Goal: Obtain resource: Download file/media

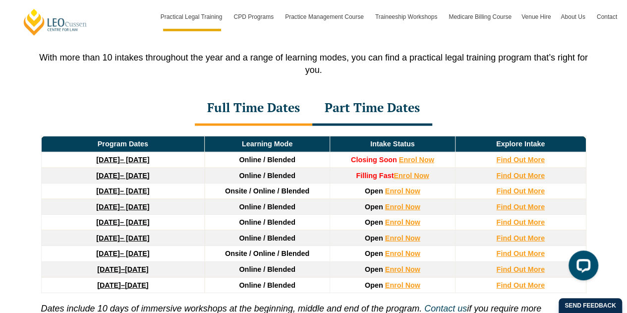
click at [388, 99] on div "Part Time Dates" at bounding box center [372, 108] width 120 height 35
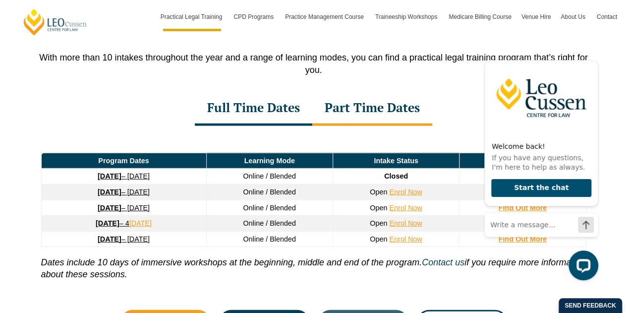
click at [293, 99] on div "Full Time Dates" at bounding box center [253, 108] width 117 height 35
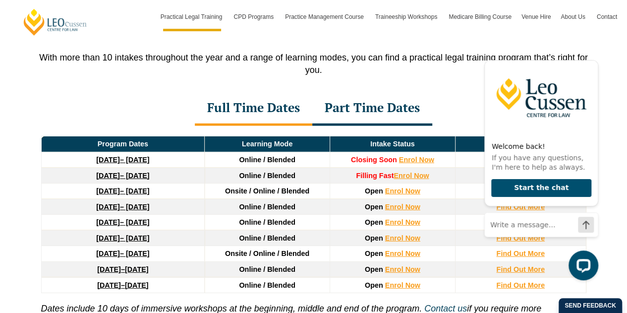
click at [626, 254] on div "PLT Program Dates in Victoria With more than 10 intakes throughout the year and…" at bounding box center [313, 192] width 627 height 451
click at [595, 53] on icon "Hide greeting" at bounding box center [592, 52] width 12 height 12
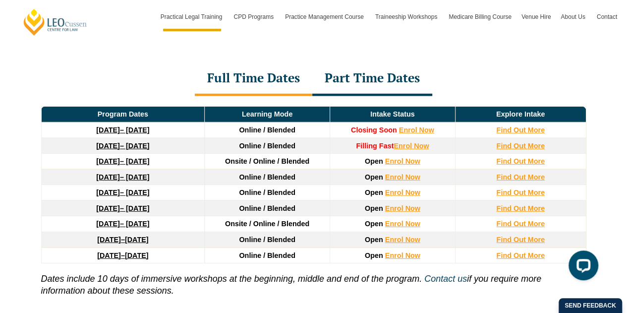
scroll to position [1362, 0]
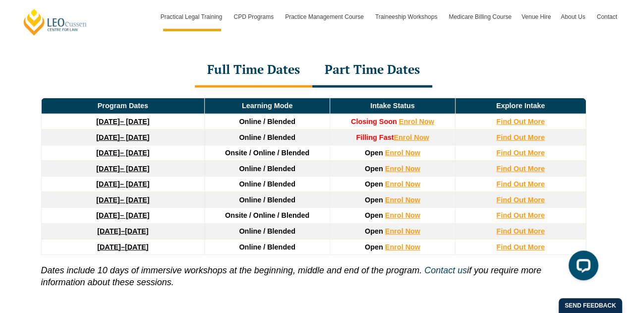
click at [418, 64] on div "Part Time Dates" at bounding box center [372, 70] width 120 height 35
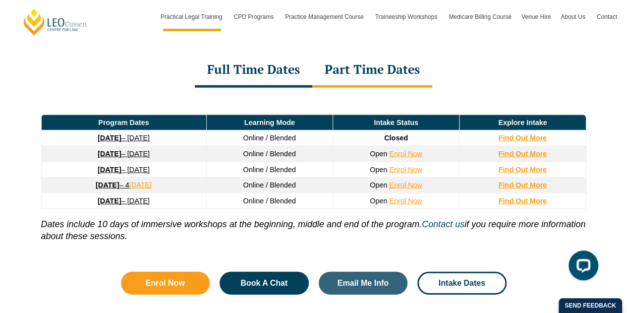
click at [256, 53] on div "Full Time Dates" at bounding box center [253, 70] width 117 height 35
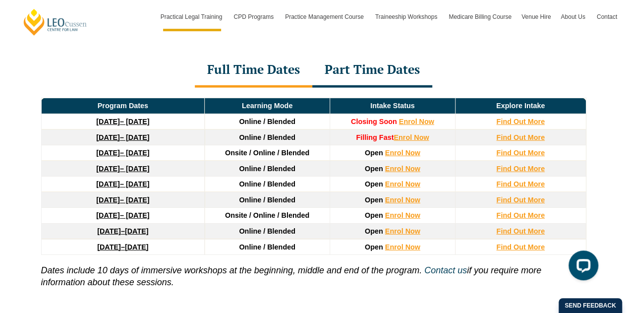
click at [393, 60] on div "Part Time Dates" at bounding box center [372, 70] width 120 height 35
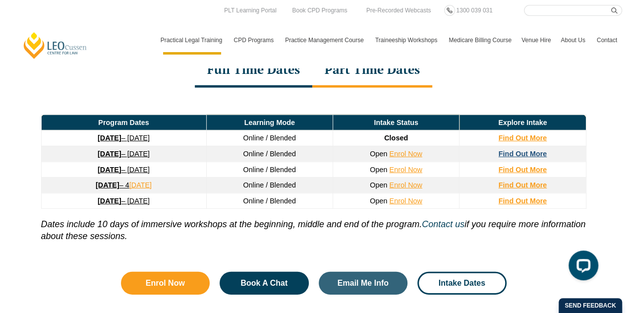
click at [509, 150] on strong "Find Out More" at bounding box center [523, 154] width 49 height 8
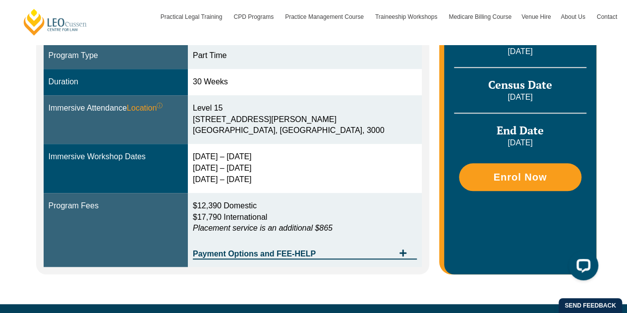
scroll to position [304, 0]
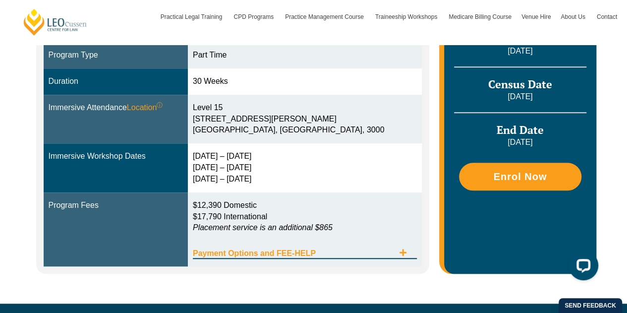
click at [345, 255] on span "Payment Options and FEE-HELP" at bounding box center [293, 253] width 201 height 8
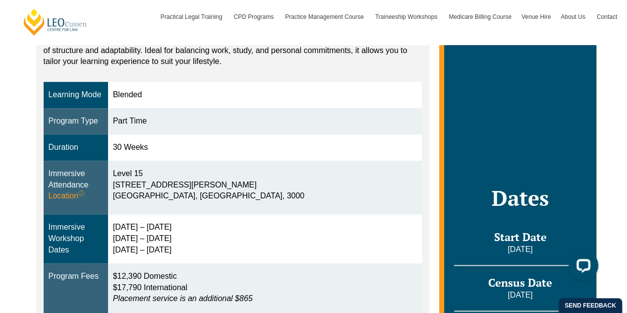
scroll to position [207, 0]
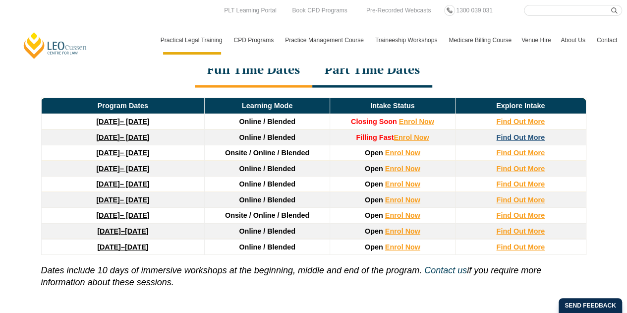
click at [542, 133] on strong "Find Out More" at bounding box center [520, 137] width 49 height 8
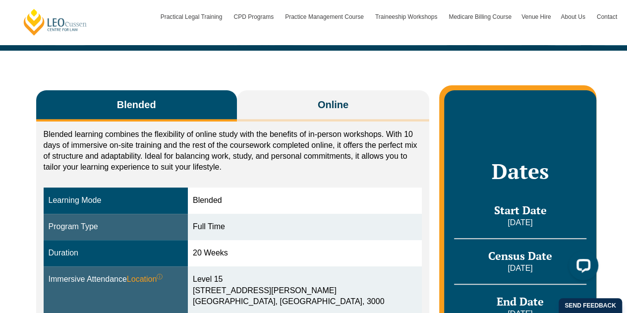
scroll to position [132, 0]
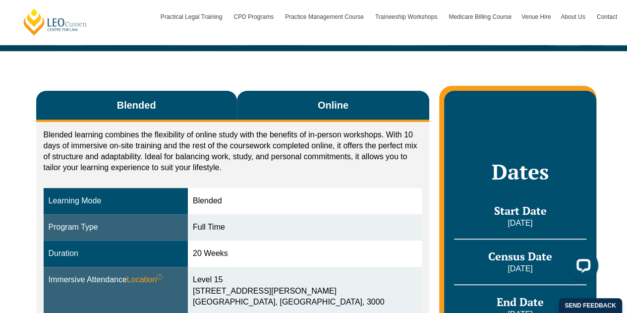
click at [290, 103] on button "Online" at bounding box center [333, 106] width 193 height 31
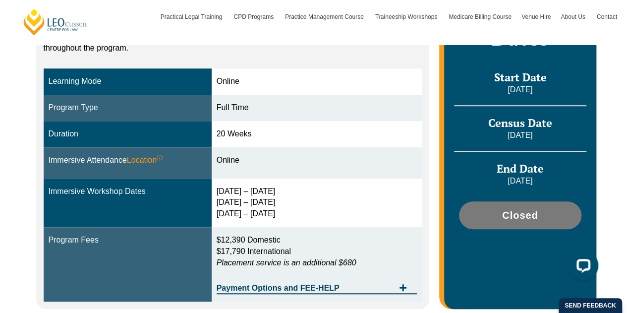
scroll to position [262, 0]
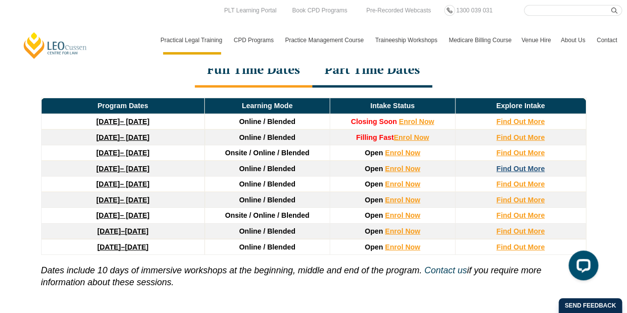
click at [523, 165] on strong "Find Out More" at bounding box center [520, 169] width 49 height 8
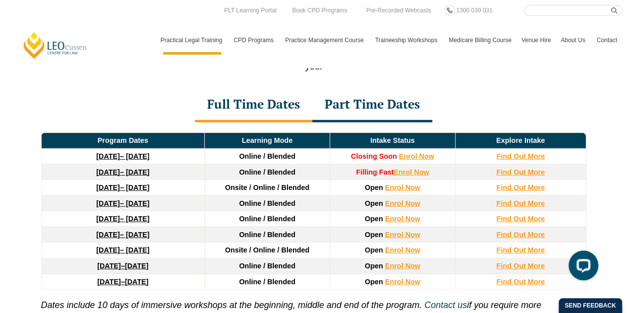
click at [365, 94] on div "Part Time Dates" at bounding box center [372, 105] width 120 height 35
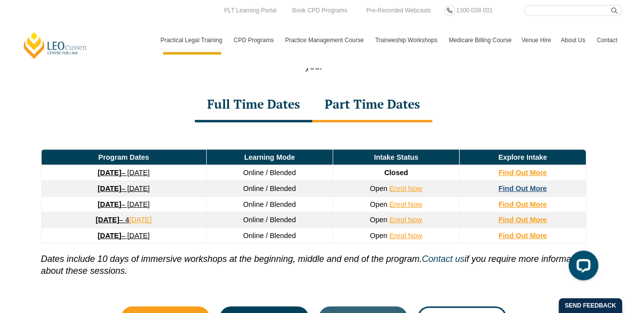
click at [521, 184] on strong "Find Out More" at bounding box center [523, 188] width 49 height 8
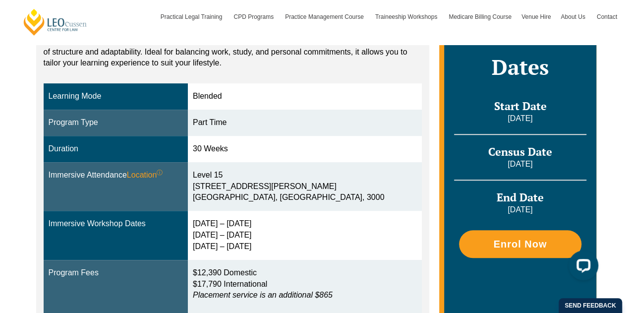
scroll to position [235, 0]
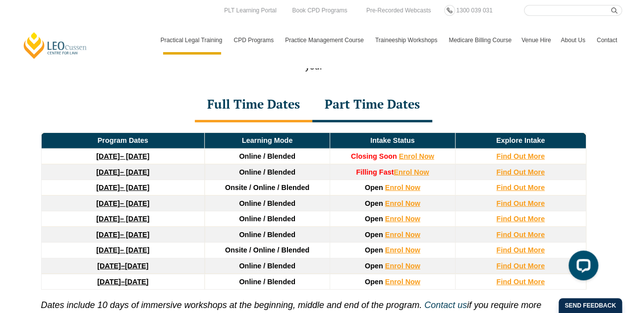
click at [347, 95] on div "Part Time Dates" at bounding box center [372, 105] width 120 height 35
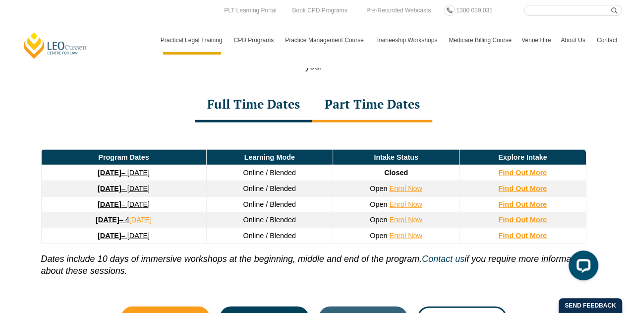
click at [279, 92] on div "Full Time Dates" at bounding box center [253, 105] width 117 height 35
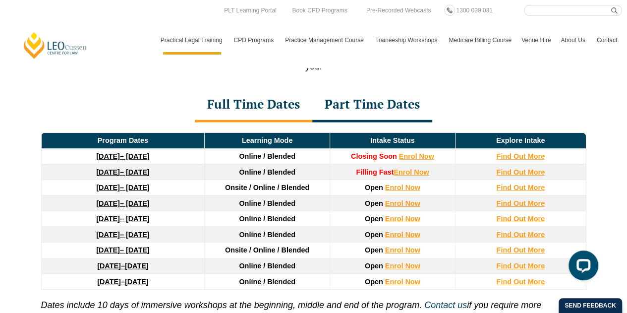
click at [376, 99] on div "Part Time Dates" at bounding box center [372, 105] width 120 height 35
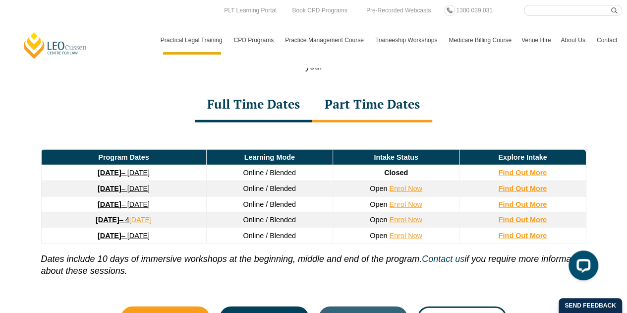
click at [280, 100] on div "Full Time Dates" at bounding box center [253, 105] width 117 height 35
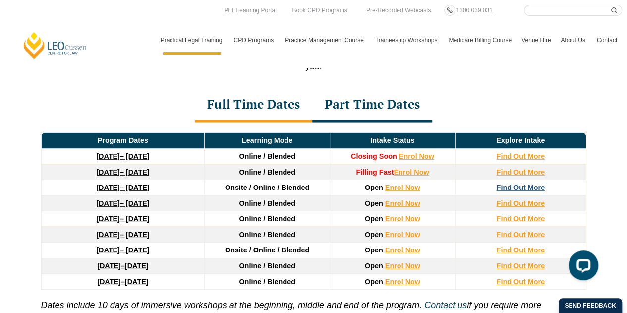
click at [528, 183] on strong "Find Out More" at bounding box center [520, 187] width 49 height 8
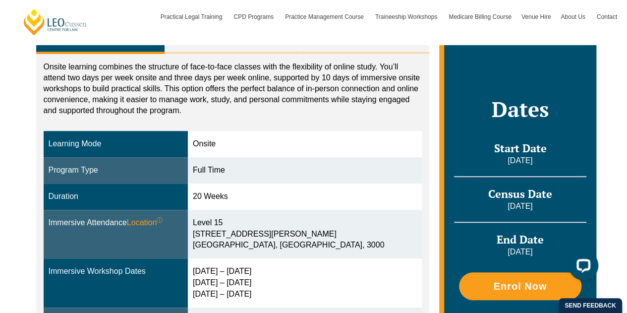
scroll to position [200, 0]
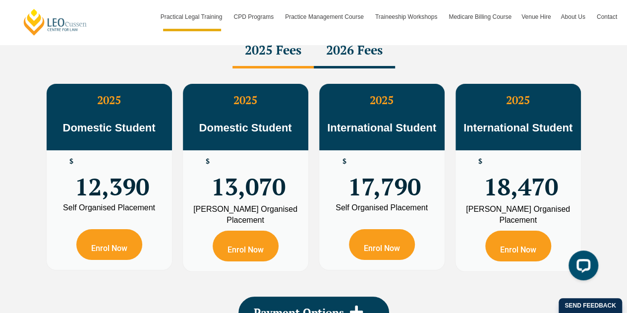
scroll to position [1778, 0]
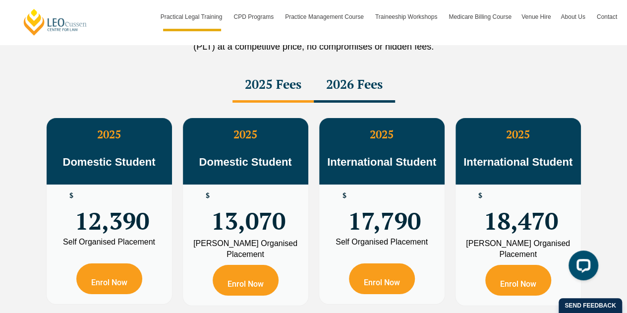
click at [360, 68] on div "2026 Fees" at bounding box center [354, 85] width 81 height 35
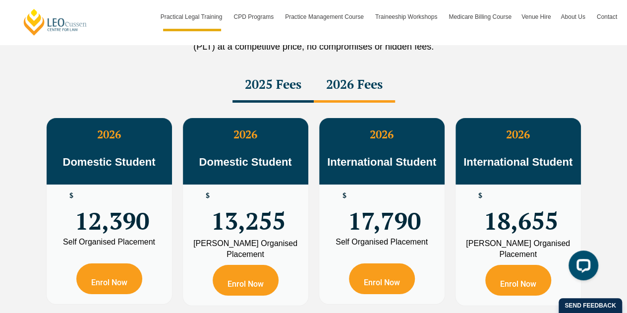
click at [288, 68] on div "2025 Fees" at bounding box center [273, 85] width 81 height 35
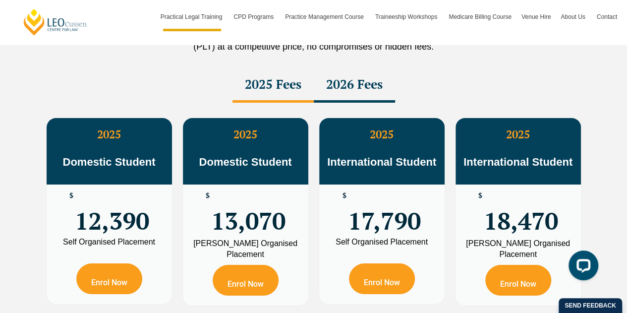
click at [344, 71] on div "2026 Fees" at bounding box center [354, 85] width 81 height 35
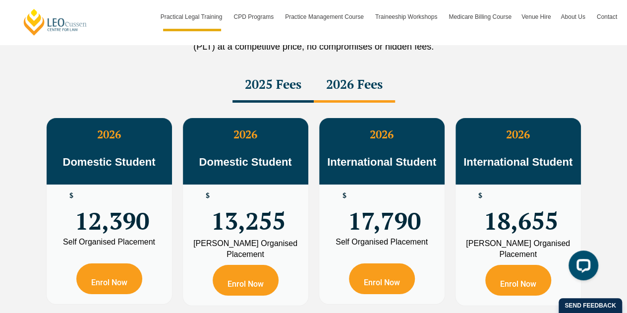
click at [277, 73] on div "2025 Fees" at bounding box center [273, 85] width 81 height 35
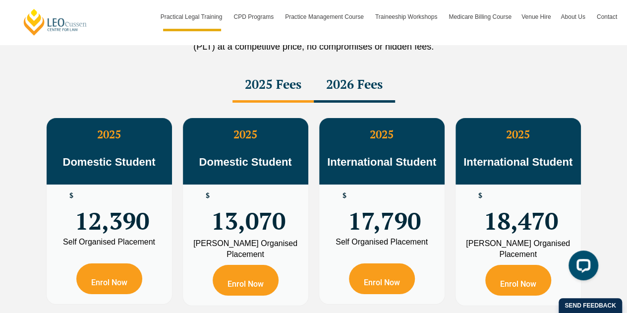
click at [347, 73] on div "2026 Fees" at bounding box center [354, 85] width 81 height 35
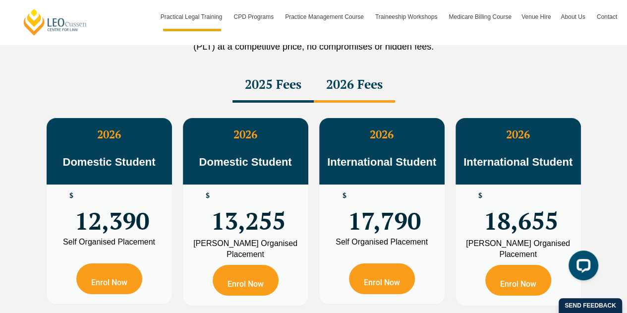
click at [281, 71] on div "2025 Fees" at bounding box center [273, 85] width 81 height 35
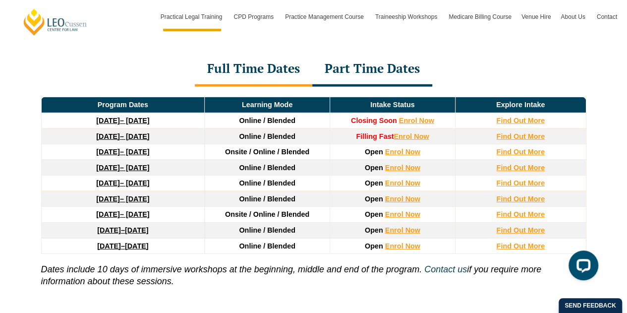
scroll to position [1363, 0]
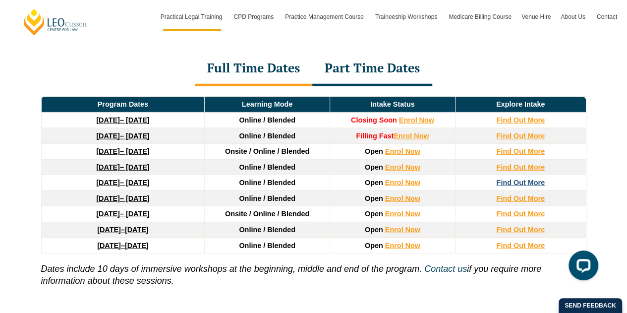
click at [533, 178] on strong "Find Out More" at bounding box center [520, 182] width 49 height 8
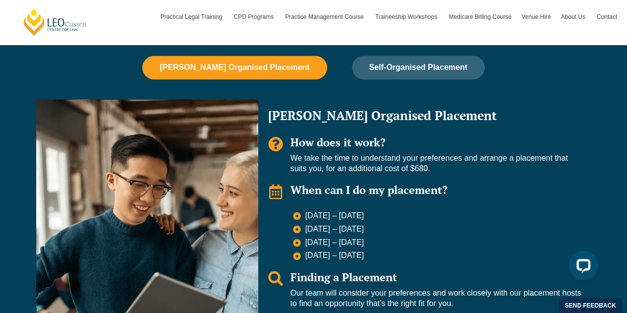
scroll to position [680, 0]
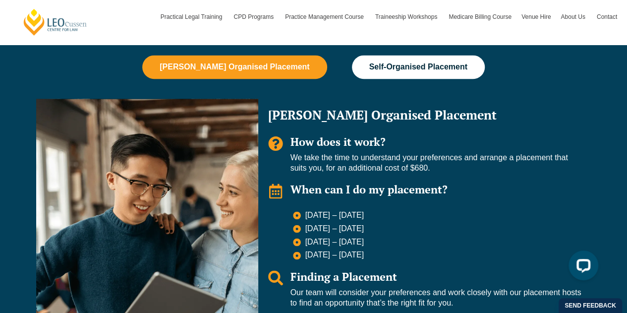
click at [431, 71] on span "Self-Organised Placement" at bounding box center [418, 66] width 98 height 9
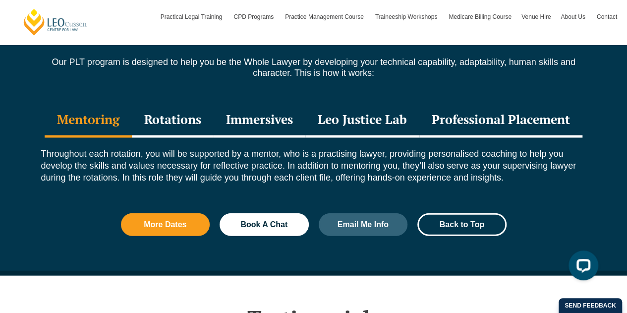
scroll to position [1080, 0]
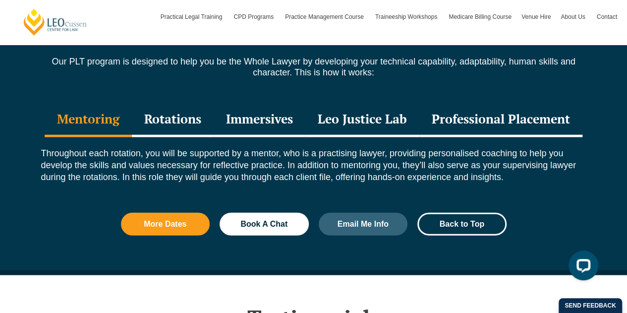
click at [189, 117] on div "Rotations" at bounding box center [173, 120] width 82 height 35
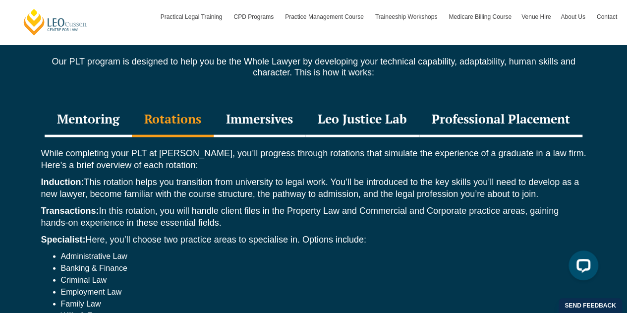
click at [255, 117] on div "Immersives" at bounding box center [260, 120] width 92 height 35
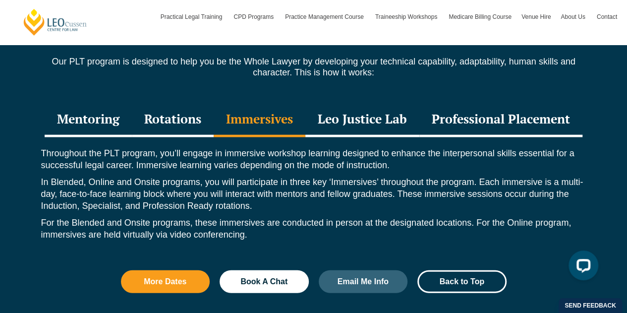
click at [346, 120] on div "Leo Justice Lab" at bounding box center [362, 120] width 114 height 35
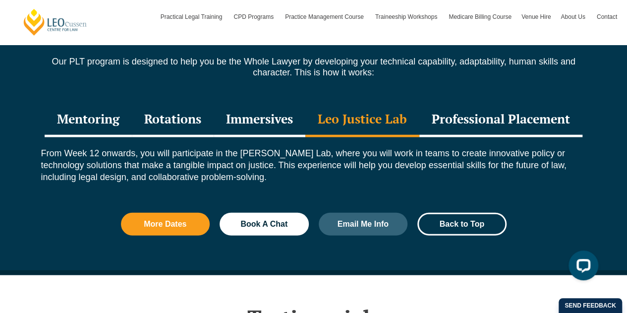
click at [520, 122] on div "Professional Placement" at bounding box center [500, 120] width 163 height 35
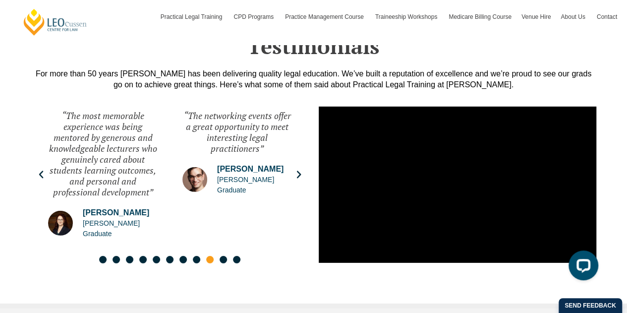
scroll to position [1413, 0]
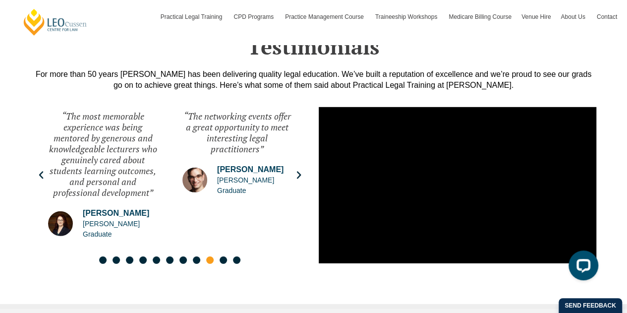
click at [220, 255] on div "Slides" at bounding box center [170, 260] width 278 height 11
click at [222, 256] on span "Go to slide 10" at bounding box center [223, 259] width 7 height 7
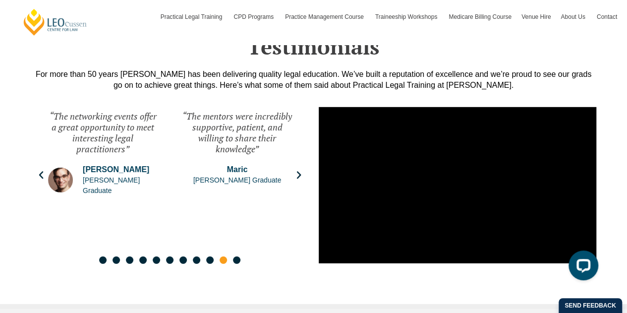
click at [239, 256] on span "Go to slide 11" at bounding box center [236, 259] width 7 height 7
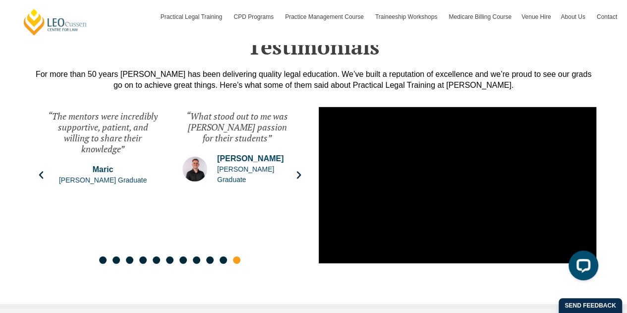
click at [301, 174] on icon "Next slide" at bounding box center [299, 175] width 10 height 10
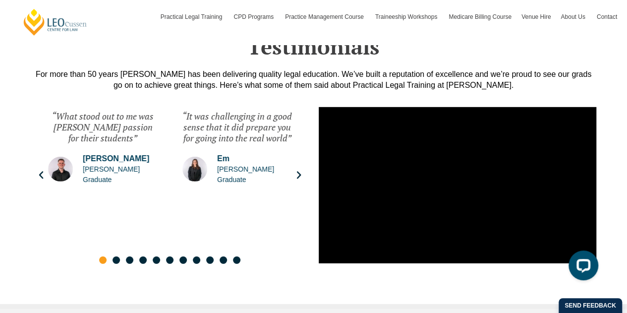
click at [301, 174] on icon "Next slide" at bounding box center [299, 175] width 10 height 10
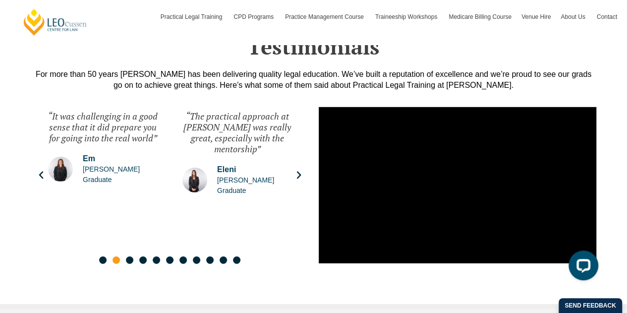
click at [301, 174] on icon "Next slide" at bounding box center [299, 175] width 10 height 10
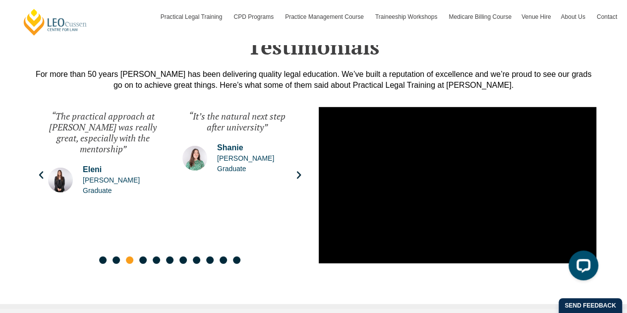
click at [301, 174] on icon "Next slide" at bounding box center [299, 175] width 10 height 10
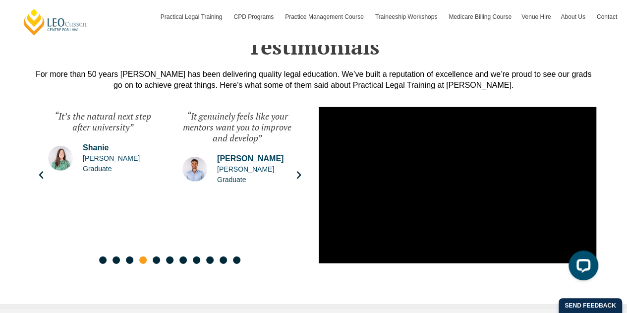
click at [301, 174] on icon "Next slide" at bounding box center [299, 175] width 10 height 10
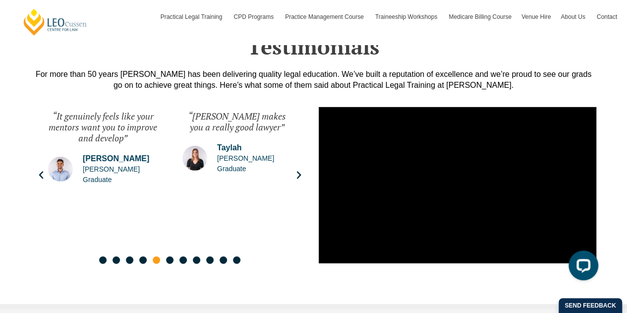
click at [301, 174] on icon "Next slide" at bounding box center [299, 175] width 10 height 10
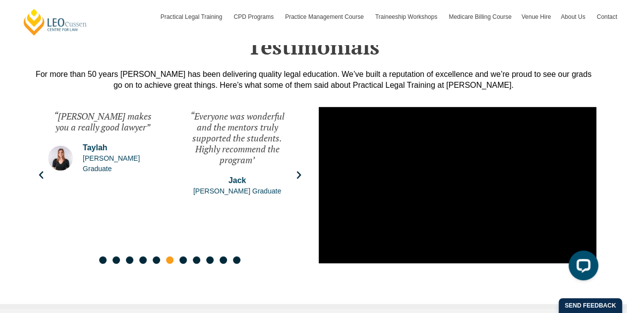
click at [301, 174] on icon "Next slide" at bounding box center [299, 175] width 10 height 10
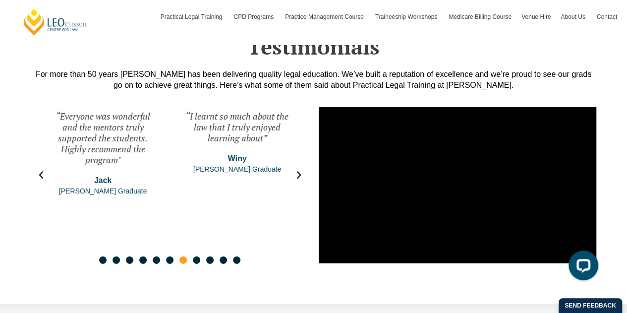
click at [301, 174] on icon "Next slide" at bounding box center [299, 175] width 10 height 10
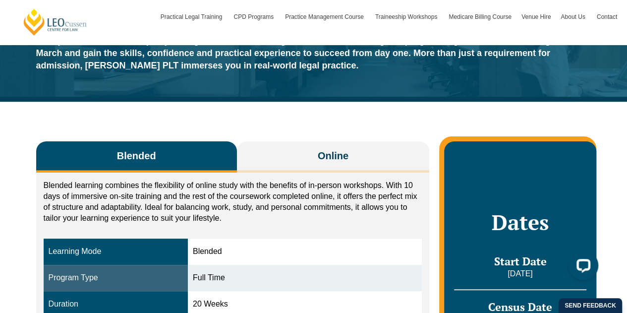
scroll to position [96, 0]
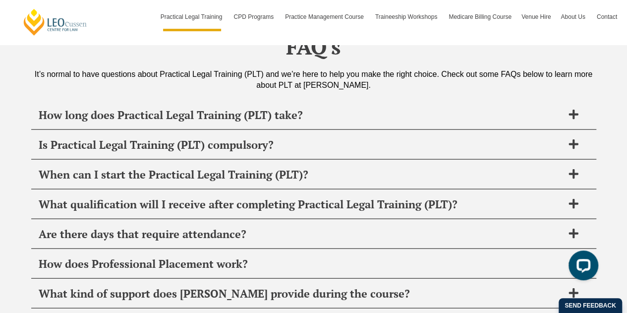
scroll to position [4742, 0]
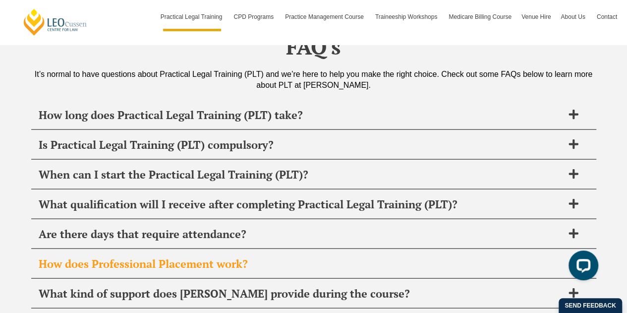
click at [481, 257] on h2 "How does Professional Placement work?" at bounding box center [301, 264] width 525 height 14
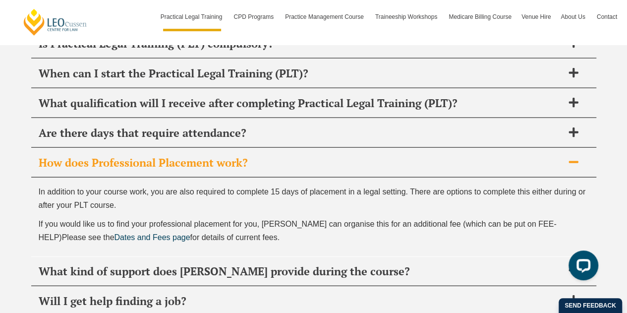
scroll to position [4853, 0]
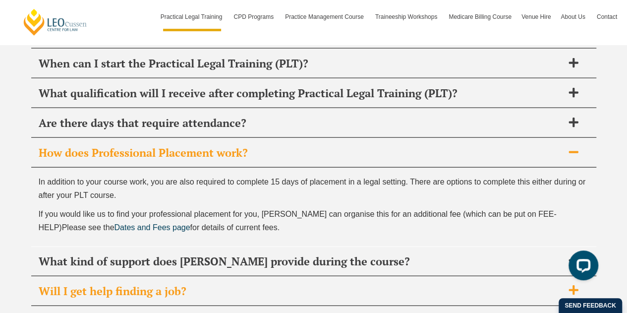
click at [476, 284] on h2 "Will I get help finding a job?" at bounding box center [301, 291] width 525 height 14
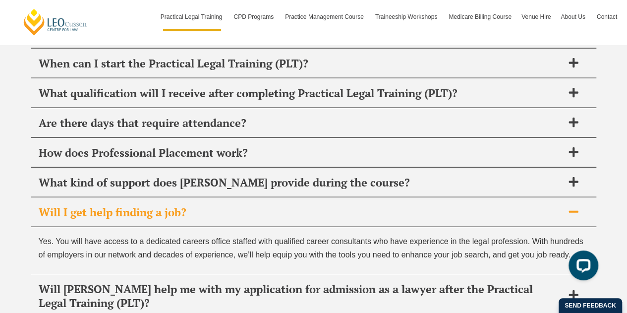
click at [485, 198] on div "Will I get help finding a job?" at bounding box center [313, 212] width 565 height 29
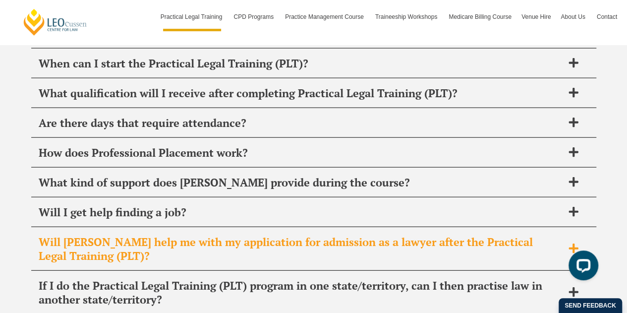
click at [478, 235] on h2 "Will [PERSON_NAME] help me with my application for admission as a lawyer after …" at bounding box center [301, 249] width 525 height 28
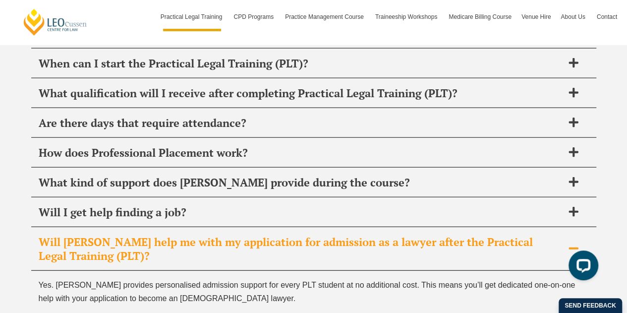
click at [466, 235] on h2 "Will [PERSON_NAME] help me with my application for admission as a lawyer after …" at bounding box center [301, 249] width 525 height 28
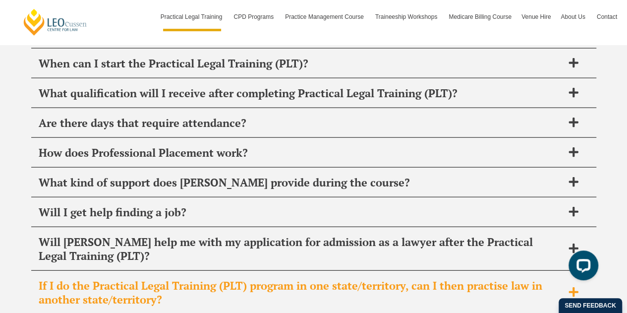
click at [466, 279] on h2 "If I do the Practical Legal Training (PLT) program in one state/territory, can …" at bounding box center [301, 293] width 525 height 28
click at [442, 279] on h2 "If I do the Practical Legal Training (PLT) program in one state/territory, can …" at bounding box center [301, 293] width 525 height 28
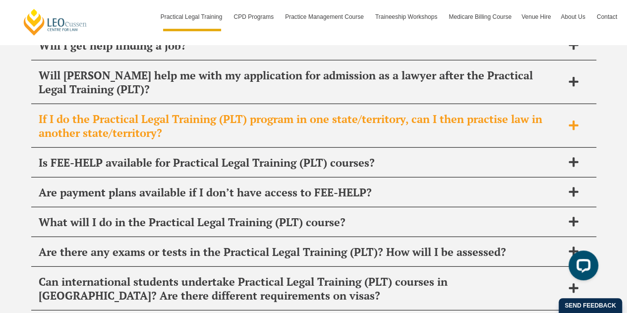
scroll to position [5021, 0]
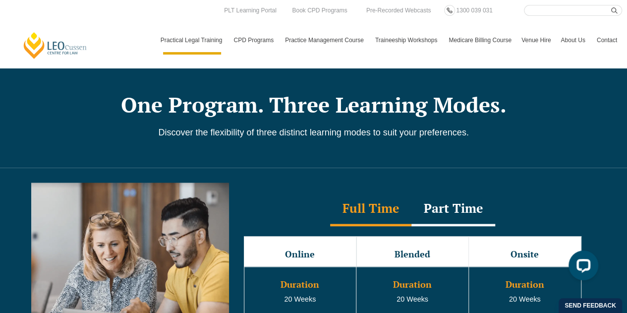
scroll to position [784, 0]
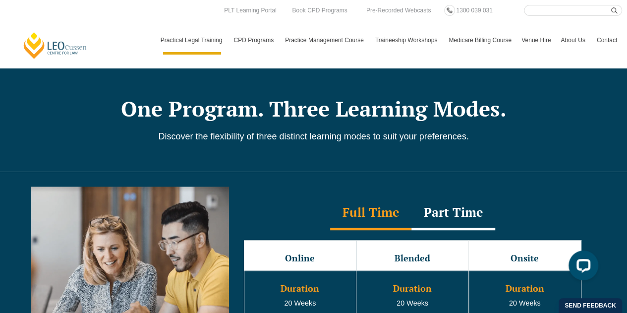
click at [451, 203] on div "Part Time" at bounding box center [453, 212] width 84 height 35
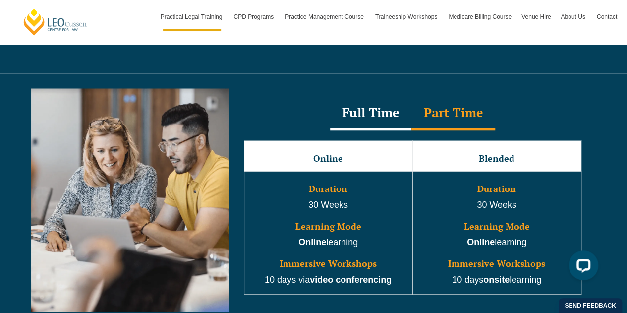
scroll to position [883, 0]
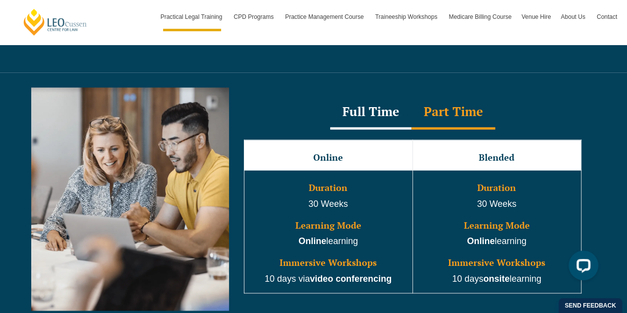
click at [383, 108] on div "Full Time" at bounding box center [370, 112] width 81 height 35
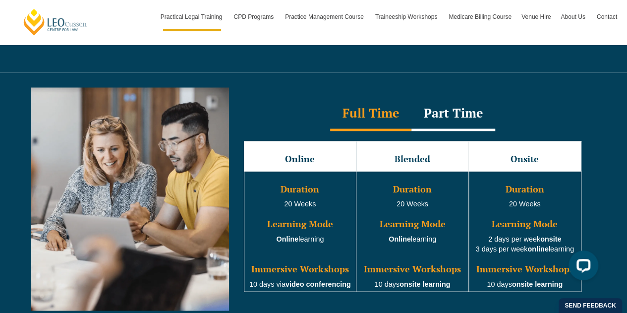
click at [464, 101] on div "Part Time" at bounding box center [453, 113] width 84 height 35
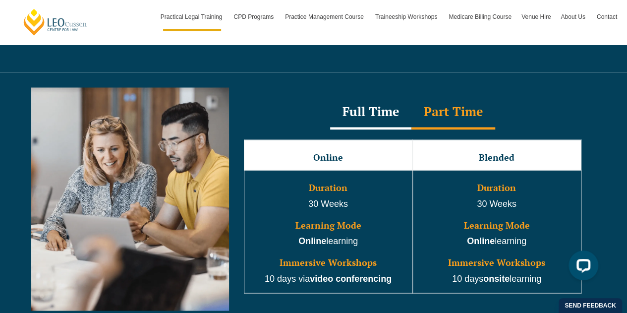
click at [370, 102] on div "Full Time" at bounding box center [370, 112] width 81 height 35
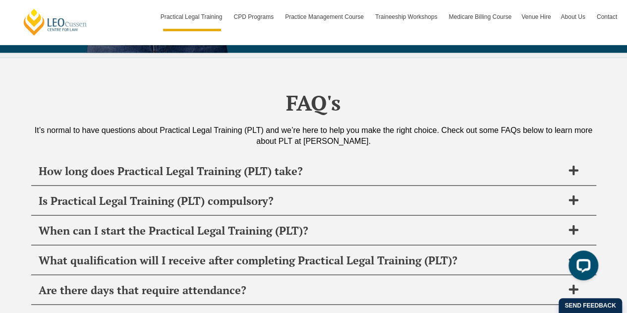
scroll to position [4727, 0]
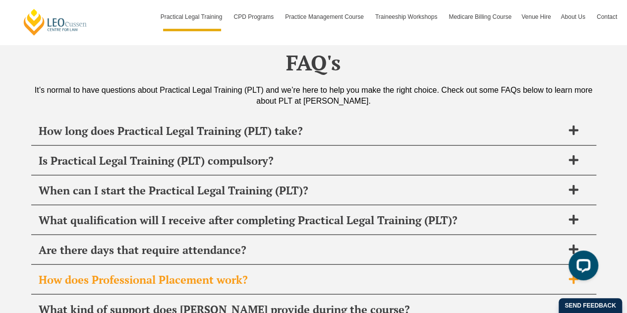
click at [501, 265] on div "How does Professional Placement work?" at bounding box center [313, 279] width 565 height 29
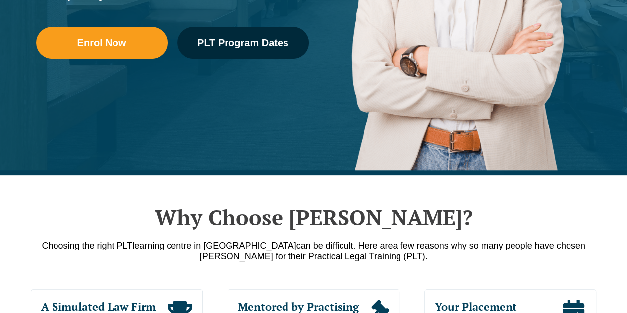
scroll to position [330, 0]
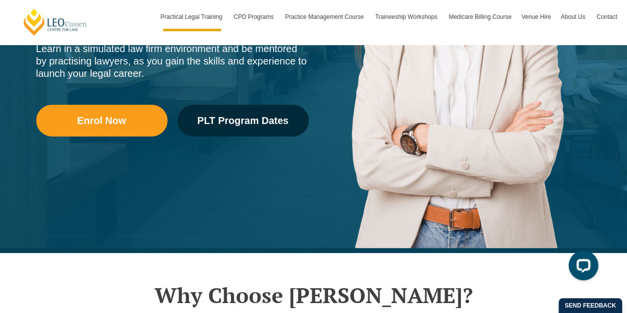
scroll to position [252, 0]
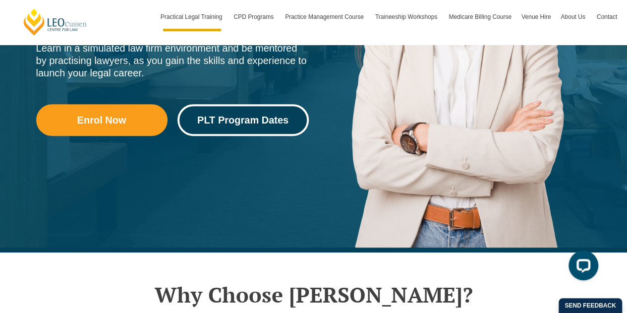
click at [247, 114] on link "PLT Program Dates" at bounding box center [242, 120] width 131 height 32
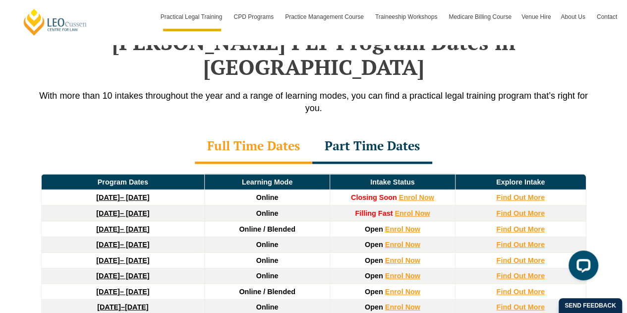
scroll to position [1311, 0]
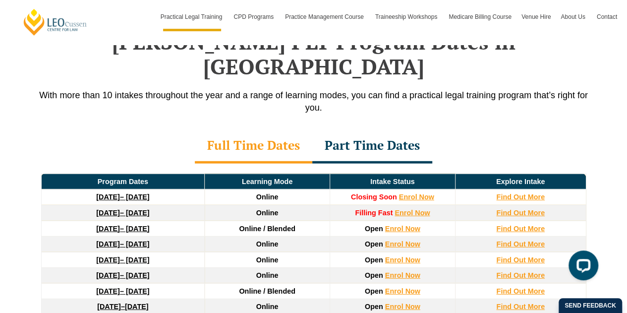
click at [407, 129] on div "Part Time Dates" at bounding box center [372, 146] width 120 height 35
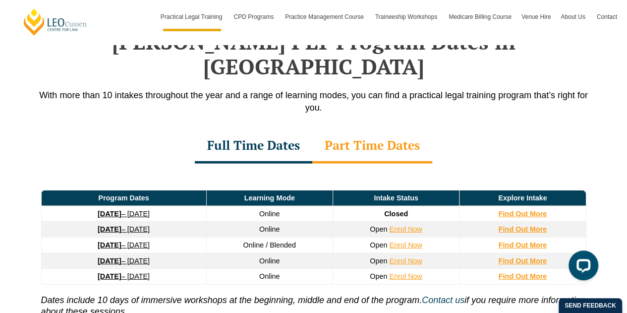
click at [268, 129] on div "Full Time Dates" at bounding box center [253, 146] width 117 height 35
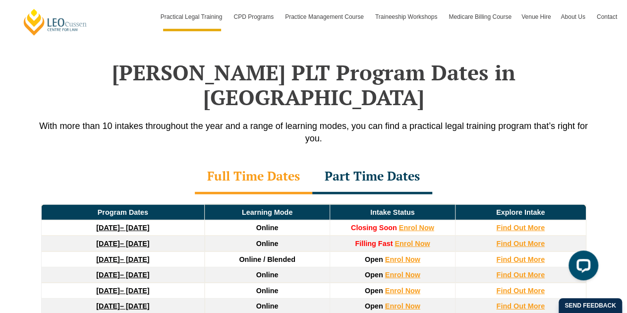
scroll to position [1277, 0]
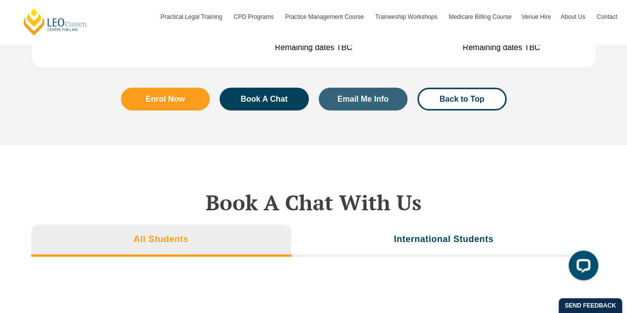
scroll to position [3216, 0]
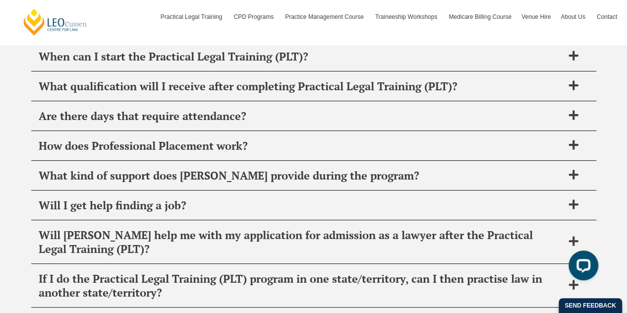
scroll to position [3943, 0]
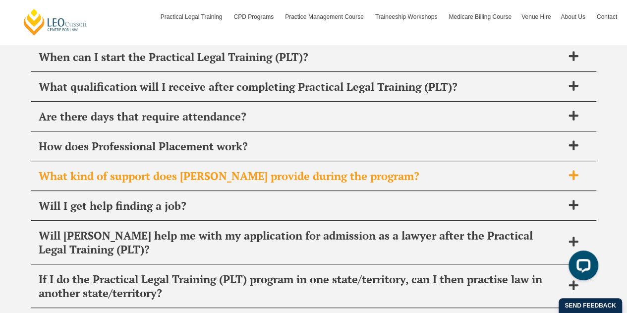
click at [399, 169] on span "What kind of support does Leo Cussen provide during the program?" at bounding box center [301, 176] width 525 height 14
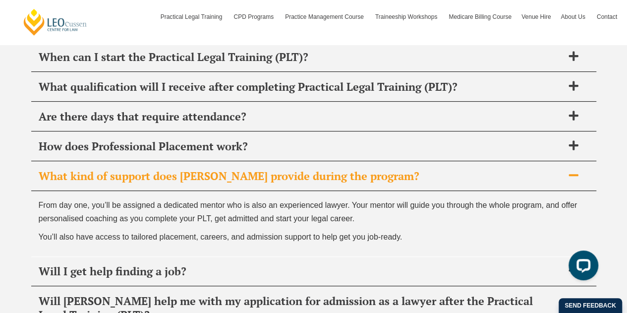
click at [399, 169] on span "What kind of support does Leo Cussen provide during the program?" at bounding box center [301, 176] width 525 height 14
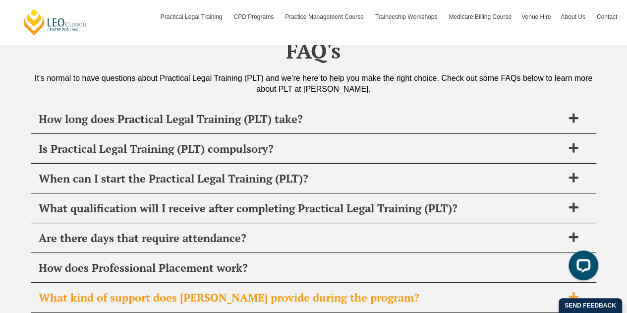
scroll to position [3814, 0]
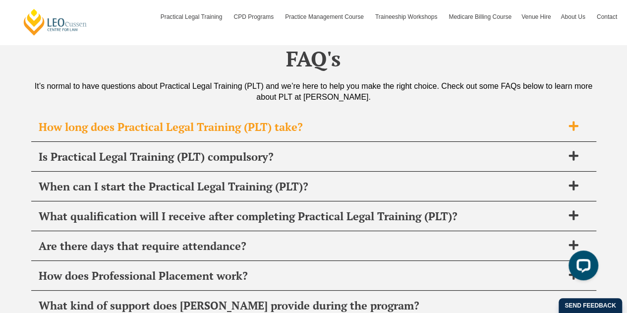
click at [352, 120] on span "How long does Practical Legal Training (PLT) take?" at bounding box center [301, 127] width 525 height 14
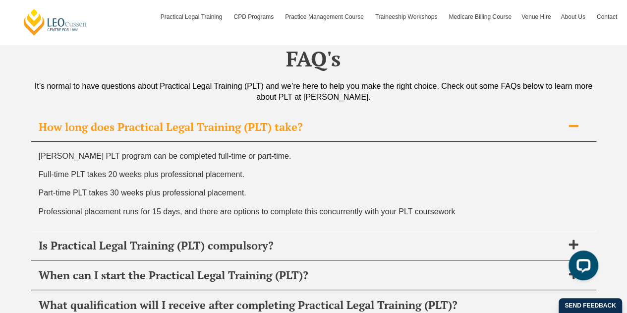
click at [352, 120] on span "How long does Practical Legal Training (PLT) take?" at bounding box center [301, 127] width 525 height 14
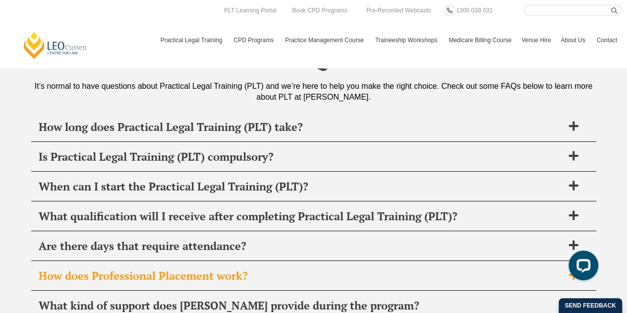
click at [473, 269] on span "How does Professional Placement work?" at bounding box center [301, 276] width 525 height 14
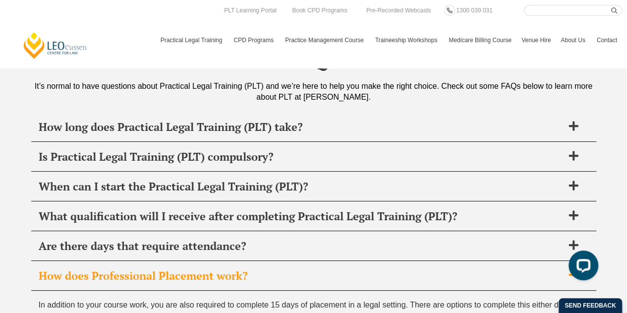
click at [473, 269] on span "How does Professional Placement work?" at bounding box center [301, 276] width 525 height 14
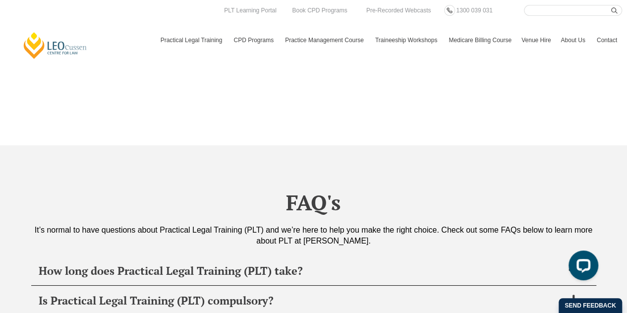
scroll to position [3664, 0]
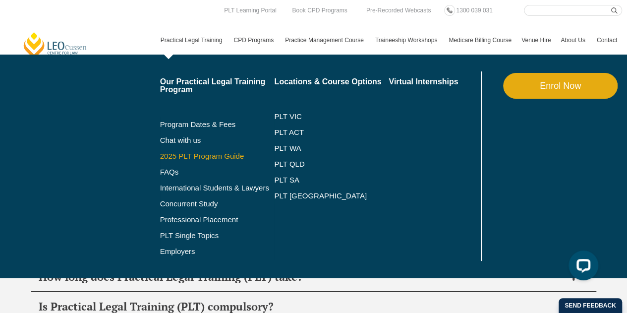
click at [217, 158] on link "2025 PLT Program Guide" at bounding box center [205, 156] width 90 height 8
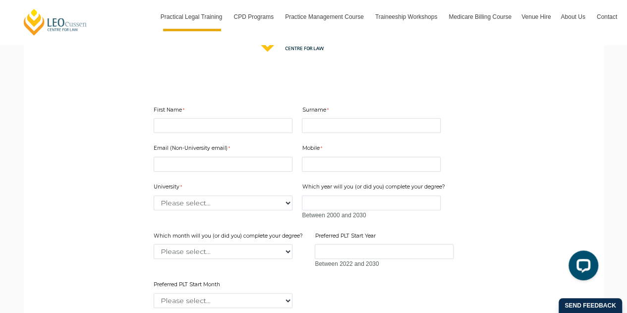
scroll to position [261, 0]
click at [239, 126] on input "First Name" at bounding box center [223, 125] width 139 height 15
type input "[PERSON_NAME]"
type input "Masel"
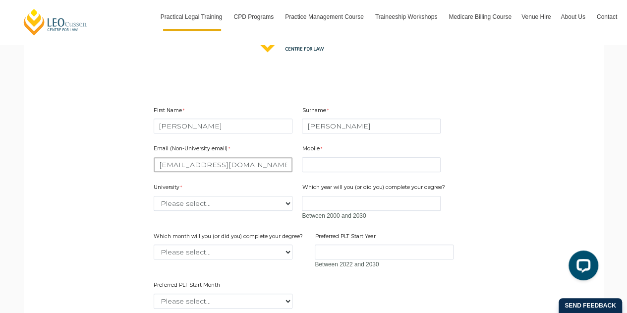
type input "pamasel@icloud.com"
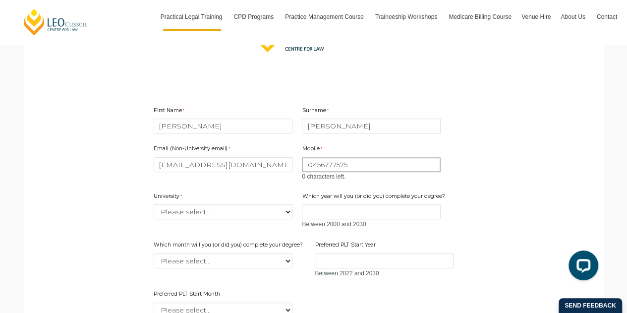
type input "0456777575"
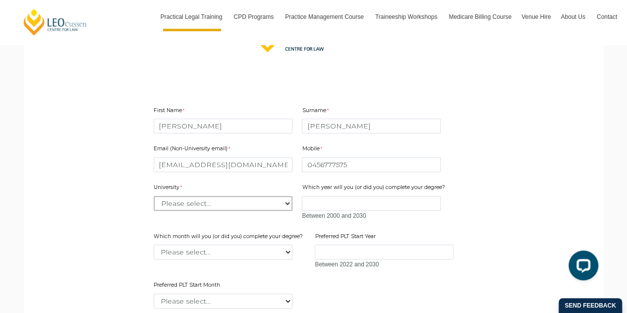
click at [283, 202] on select "Please select... Australian Catholic University Australian National University …" at bounding box center [223, 203] width 139 height 15
select select "tfa_2209"
click at [154, 196] on select "Please select... Australian Catholic University Australian National University …" at bounding box center [223, 203] width 139 height 15
click at [345, 208] on input "Which year will you (or did you) complete your degree?" at bounding box center [371, 203] width 139 height 15
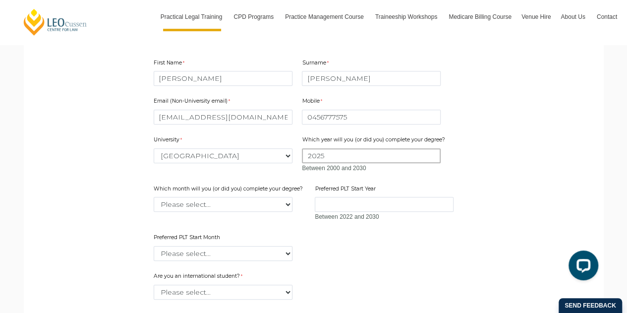
scroll to position [310, 0]
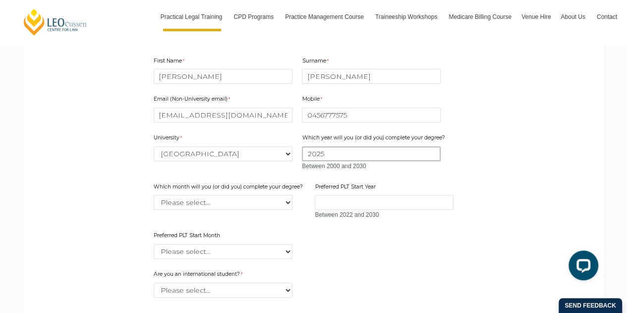
type input "2025"
click at [284, 199] on select "Please select... January February March April May June July August September Oc…" at bounding box center [223, 202] width 139 height 15
select select "tfa_2232"
click at [154, 195] on select "Please select... January February March April May June July August September Oc…" at bounding box center [223, 202] width 139 height 15
click at [328, 202] on input "Preferred PLT Start Year" at bounding box center [384, 202] width 139 height 15
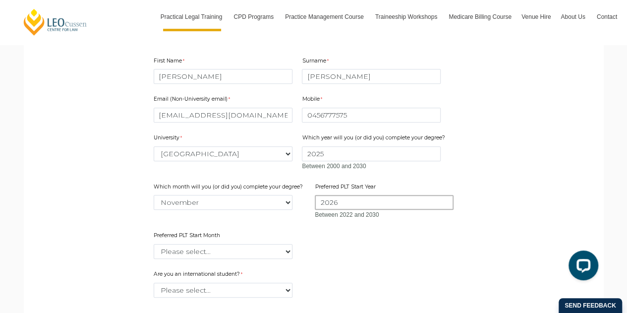
type input "2026"
click at [243, 254] on select "Please select... January February March April May June July August September Oc…" at bounding box center [223, 251] width 139 height 15
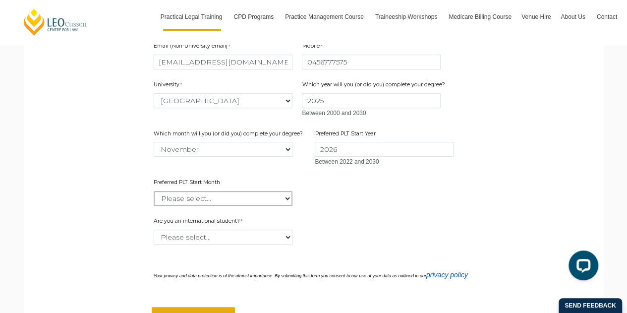
scroll to position [364, 0]
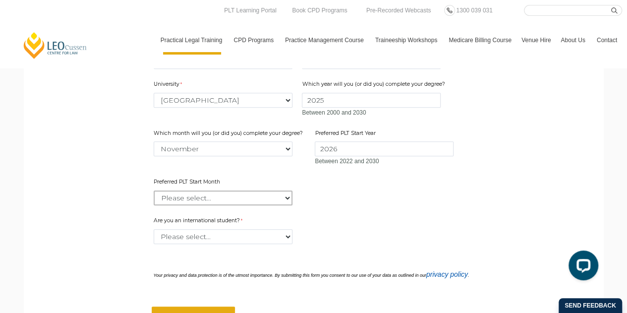
click at [273, 198] on select "Please select... January February March April May June July August September Oc…" at bounding box center [223, 197] width 139 height 15
select select "tfa_2337"
click at [154, 190] on select "Please select... January February March April May June July August September Oc…" at bounding box center [223, 197] width 139 height 15
click at [290, 237] on select "Please select... Yes No" at bounding box center [223, 236] width 139 height 15
select select "tfa_60"
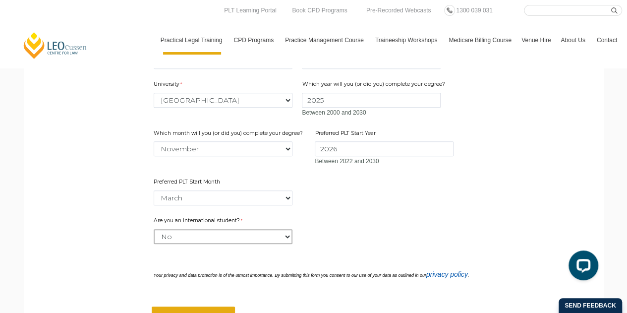
click at [154, 229] on select "Please select... Yes No" at bounding box center [223, 236] width 139 height 15
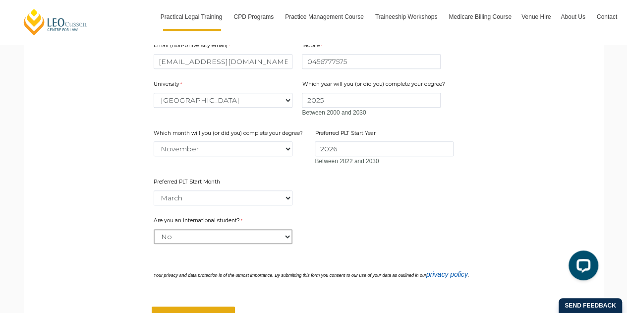
scroll to position [436, 0]
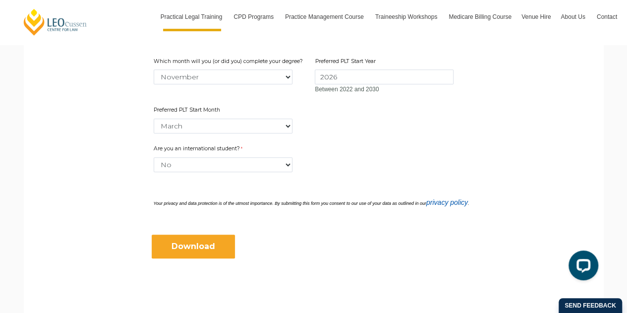
click at [190, 236] on input "Download" at bounding box center [193, 246] width 83 height 24
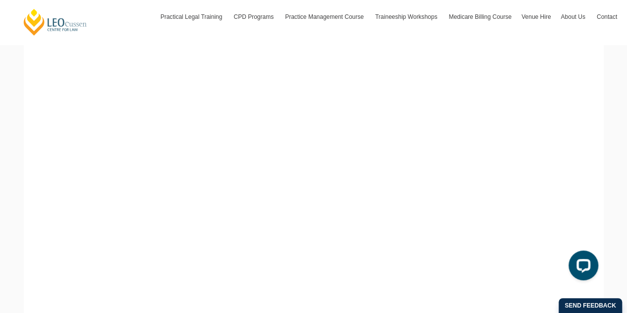
scroll to position [224, 0]
